Goal: Navigation & Orientation: Go to known website

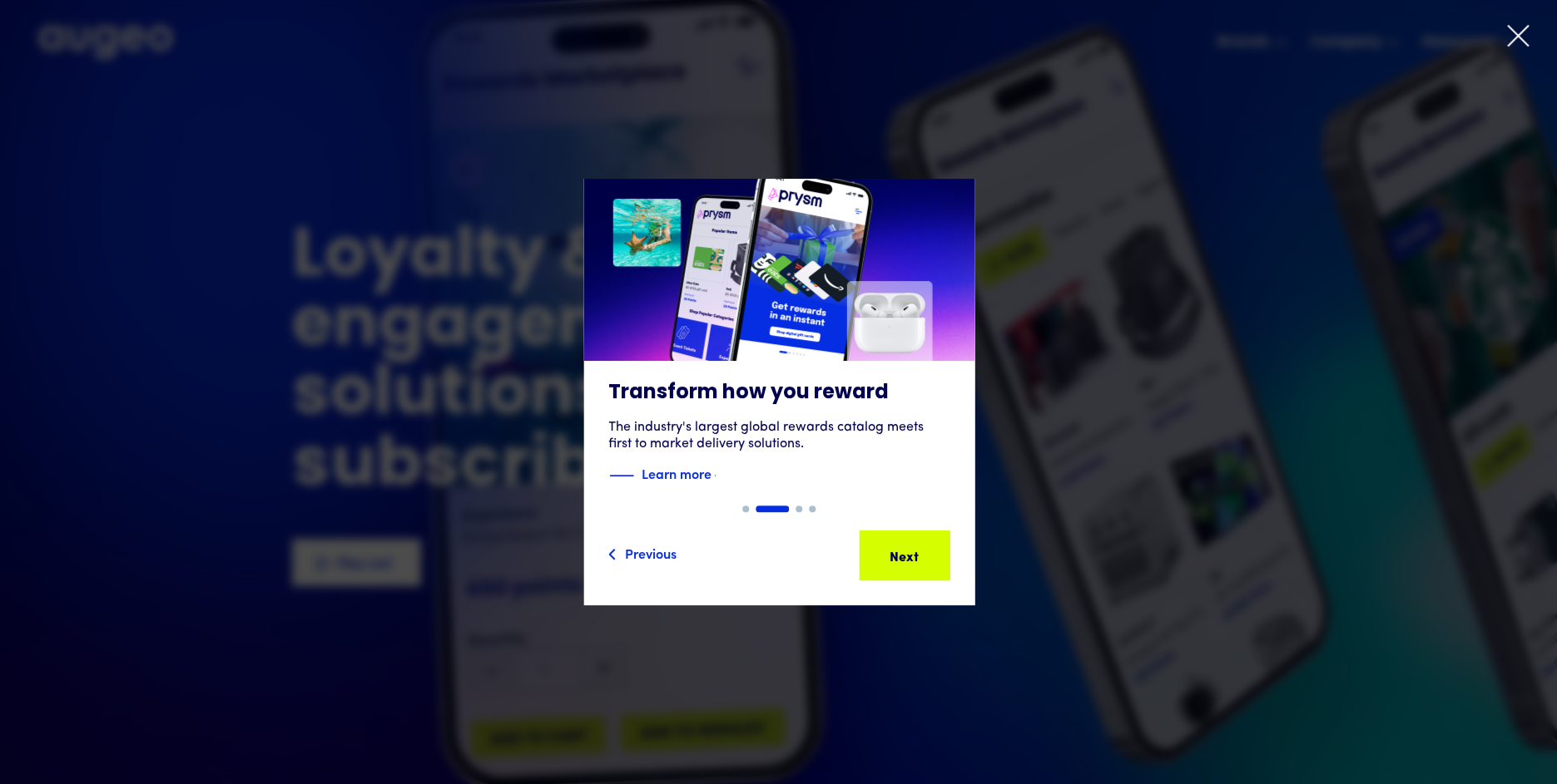
click at [1182, 38] on icon at bounding box center [1518, 36] width 20 height 20
